Goal: Check status: Check status

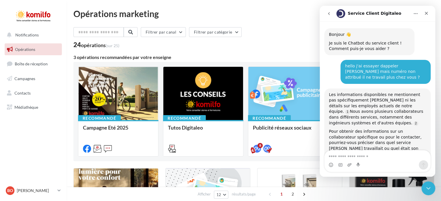
scroll to position [1, 0]
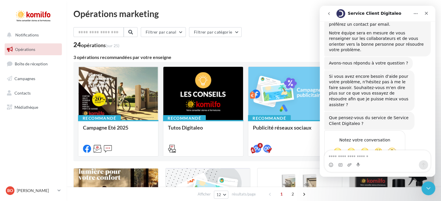
click at [20, 50] on span "Opérations" at bounding box center [25, 49] width 20 height 5
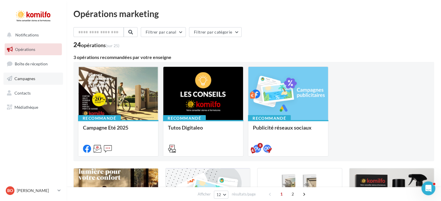
click at [35, 79] on span "Campagnes" at bounding box center [24, 78] width 21 height 5
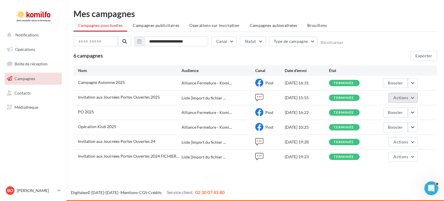
click at [403, 95] on span "Actions" at bounding box center [401, 97] width 14 height 5
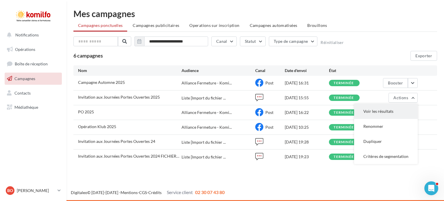
click at [388, 113] on button "Voir les résultats" at bounding box center [386, 111] width 64 height 15
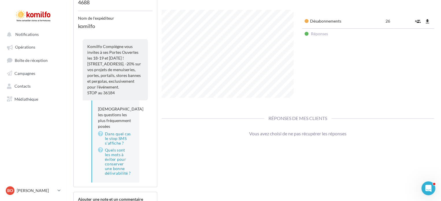
scroll to position [184, 0]
click at [427, 19] on icon "file_download" at bounding box center [428, 21] width 6 height 6
